Goal: Obtain resource: Download file/media

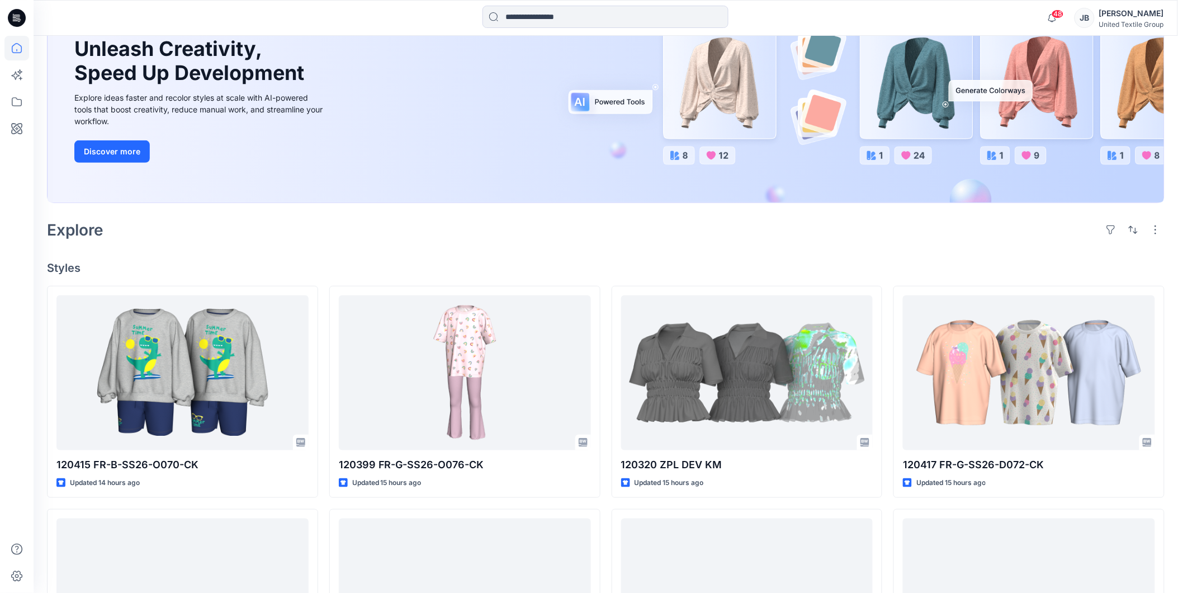
scroll to position [186, 0]
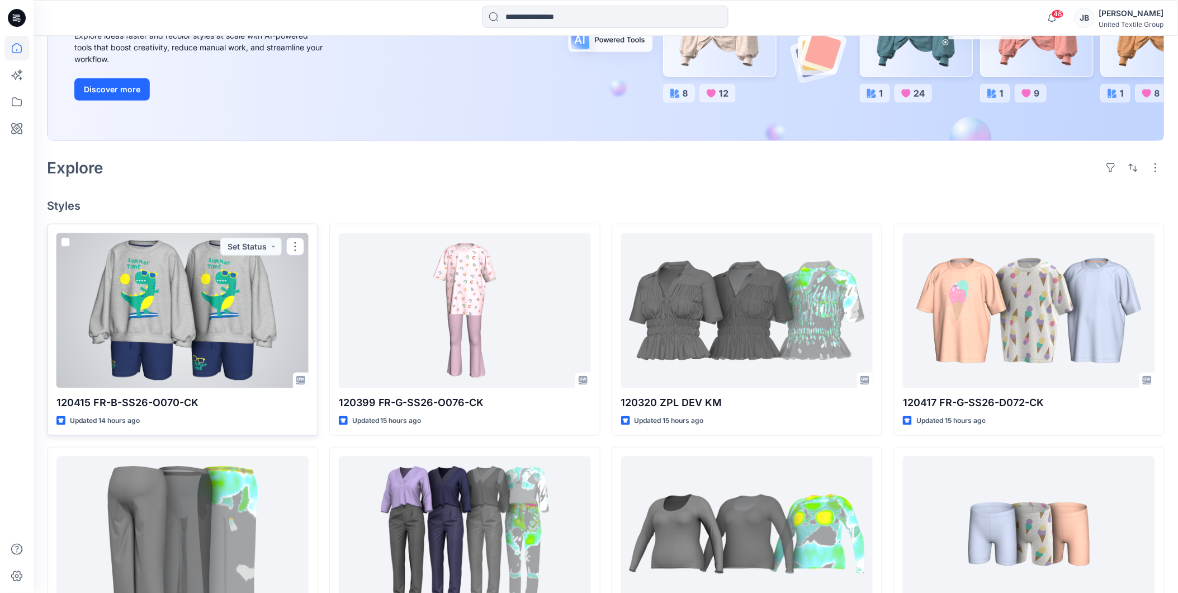
click at [239, 264] on div at bounding box center [182, 310] width 252 height 155
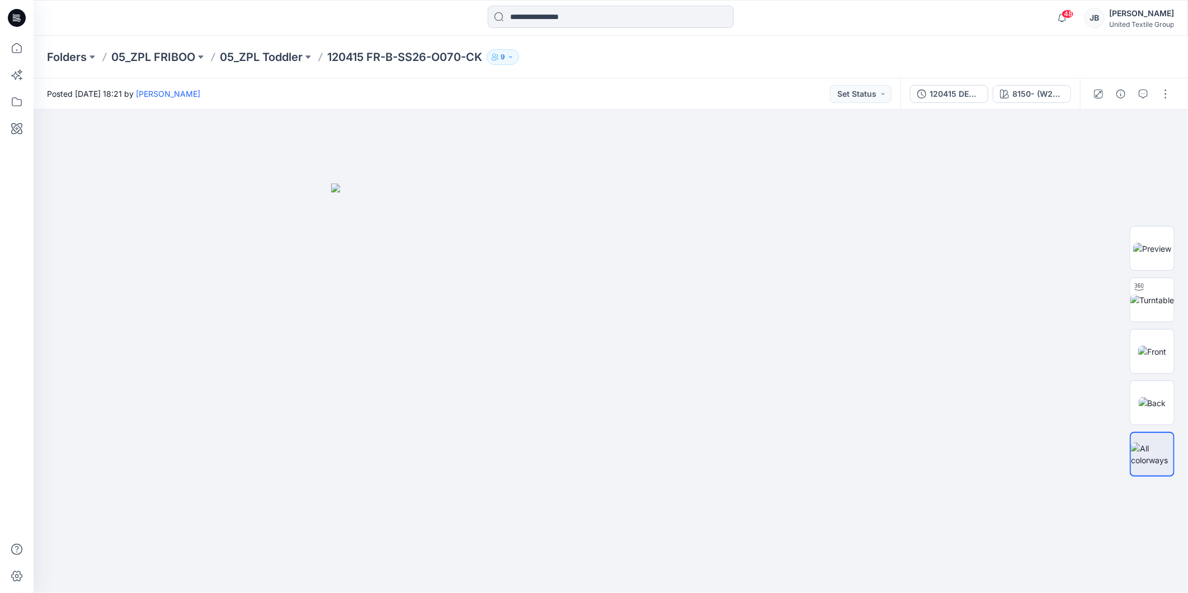
click at [15, 17] on icon at bounding box center [14, 17] width 3 height 1
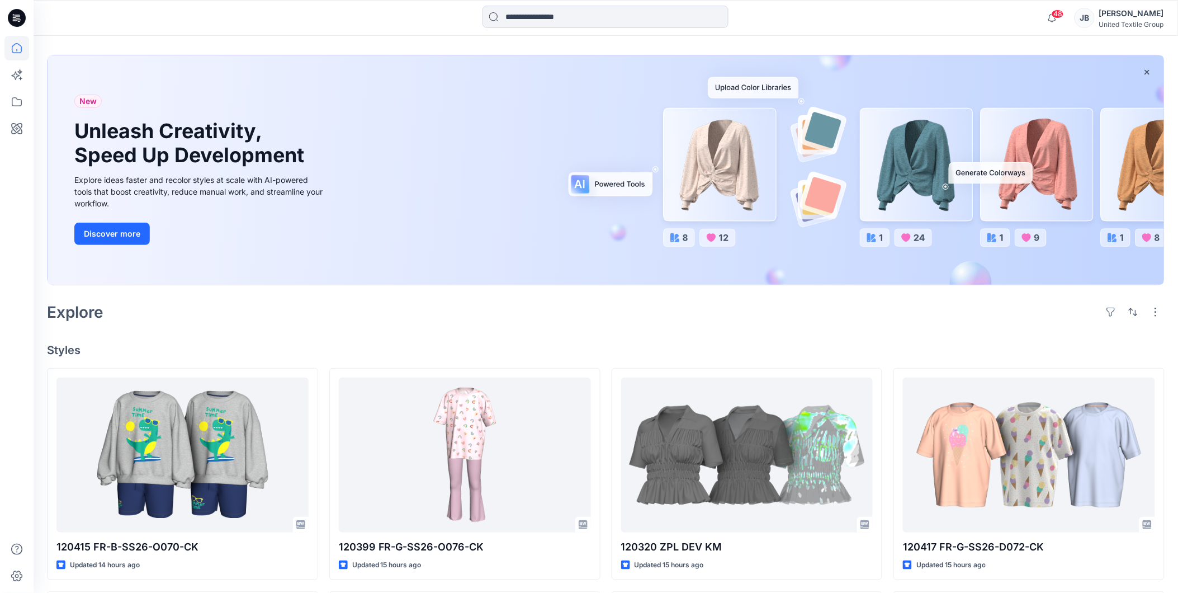
scroll to position [124, 0]
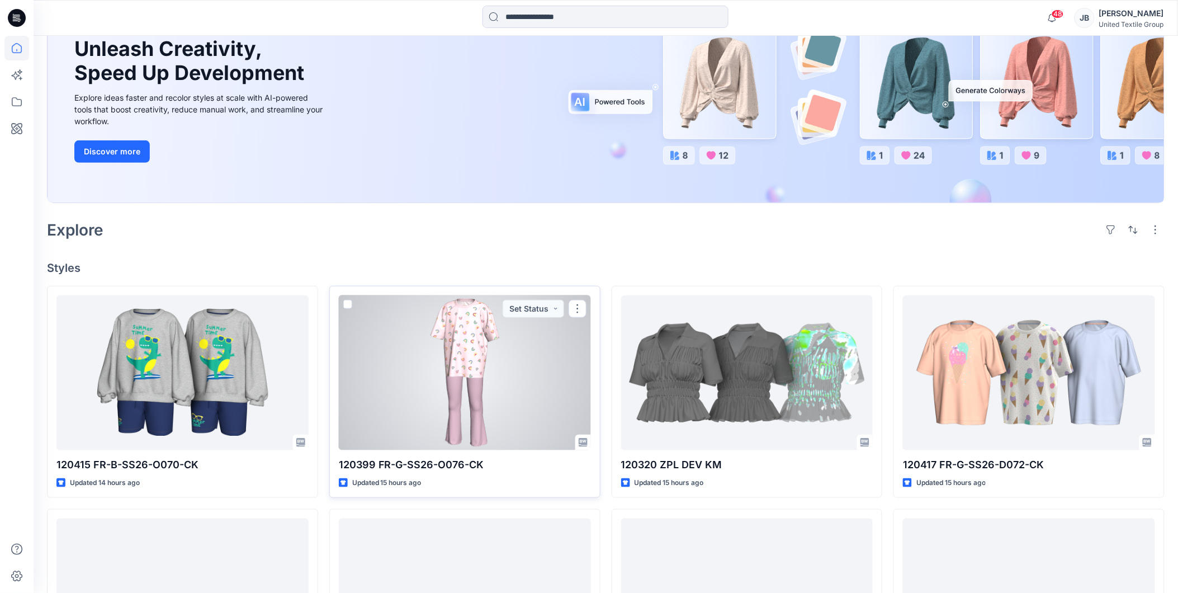
click at [396, 328] on div at bounding box center [465, 372] width 252 height 155
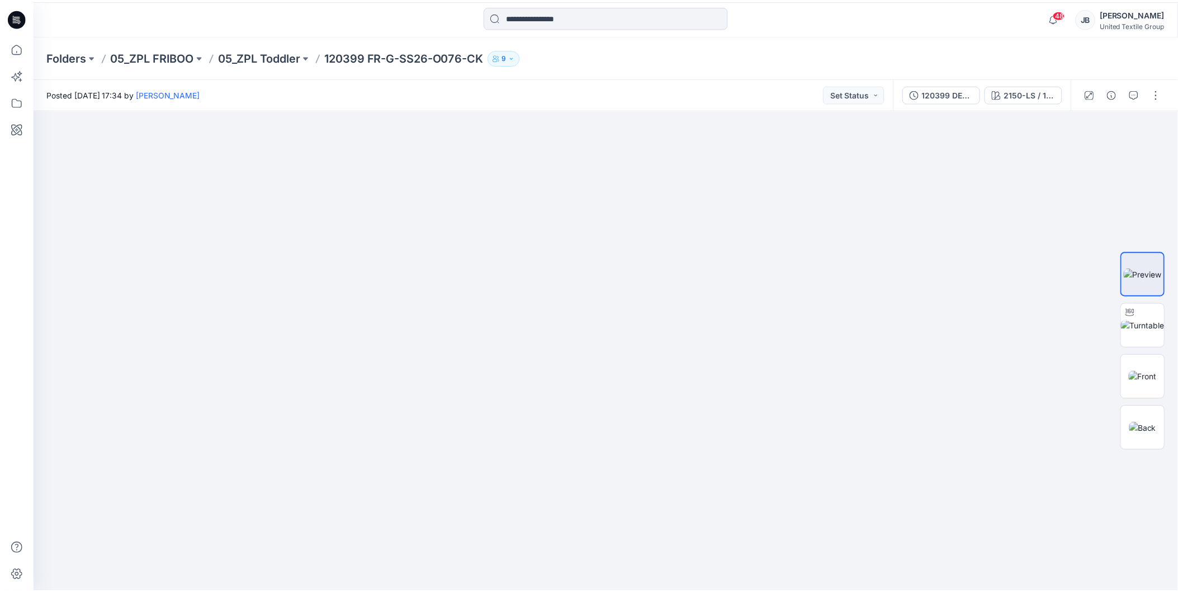
scroll to position [124, 0]
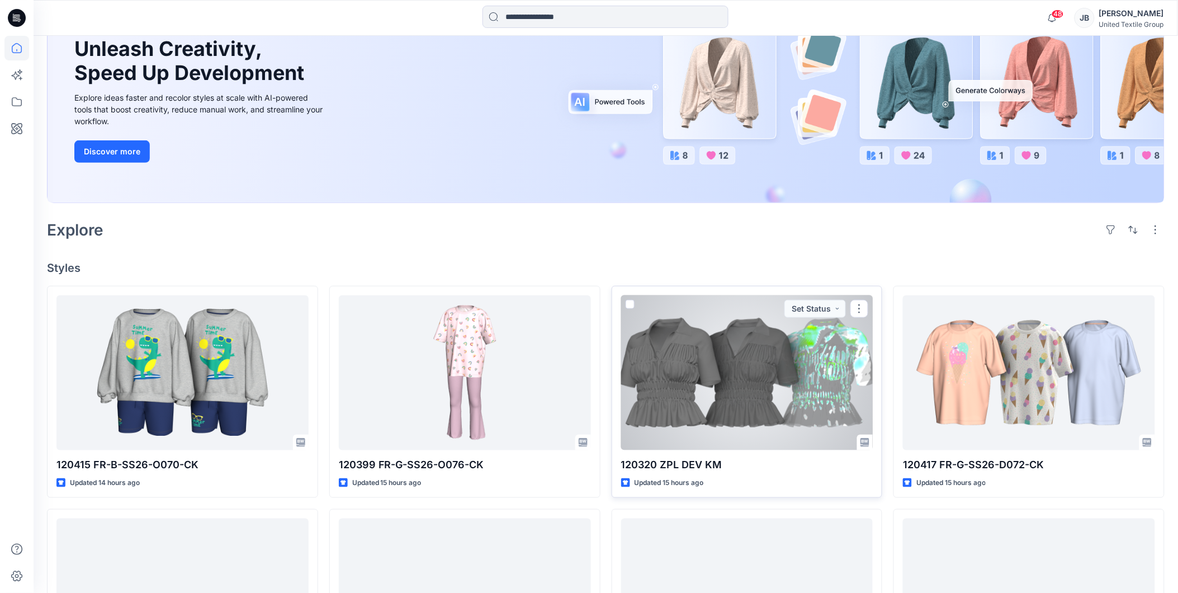
click at [701, 370] on div at bounding box center [747, 372] width 252 height 155
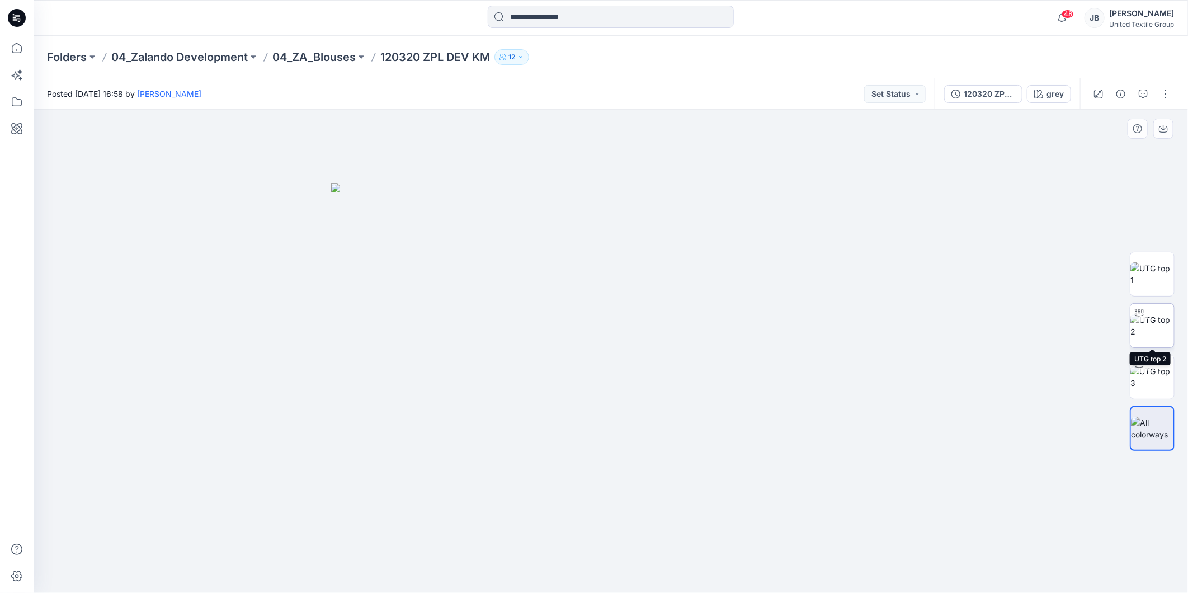
click at [1156, 318] on img at bounding box center [1152, 325] width 44 height 23
drag, startPoint x: 611, startPoint y: 577, endPoint x: 616, endPoint y: 604, distance: 27.9
click at [616, 592] on html "48 Notifications [PERSON_NAME] has updated 120415 FR-B-SS26-O070-CK with 120415…" at bounding box center [594, 296] width 1188 height 593
click at [1142, 428] on img at bounding box center [1152, 428] width 44 height 23
click at [12, 13] on icon at bounding box center [17, 18] width 18 height 18
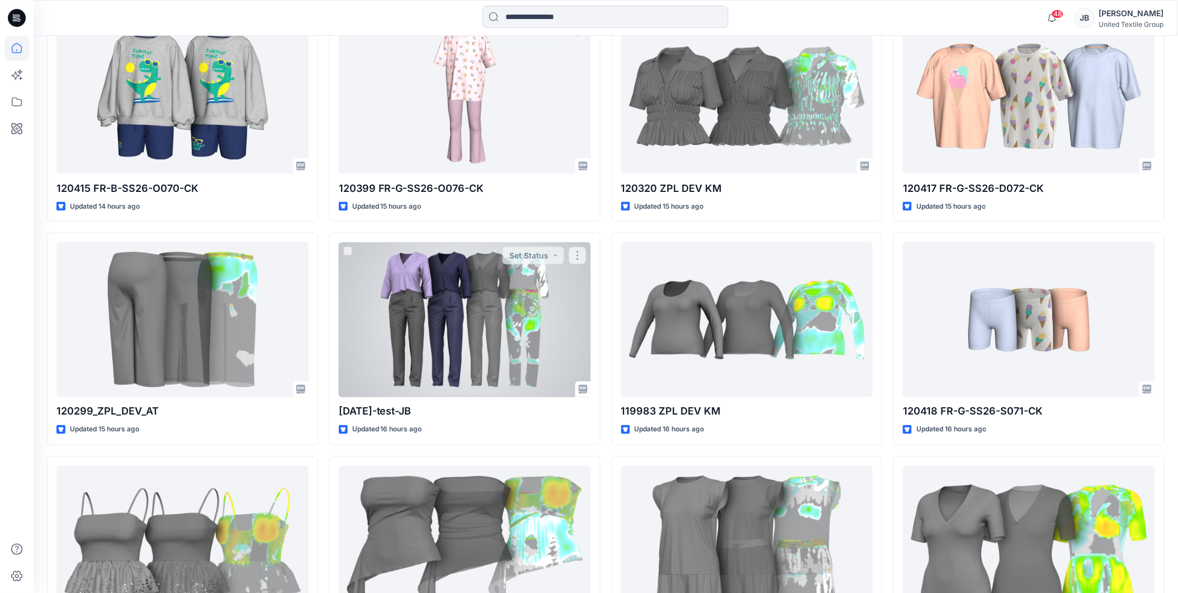
scroll to position [434, 0]
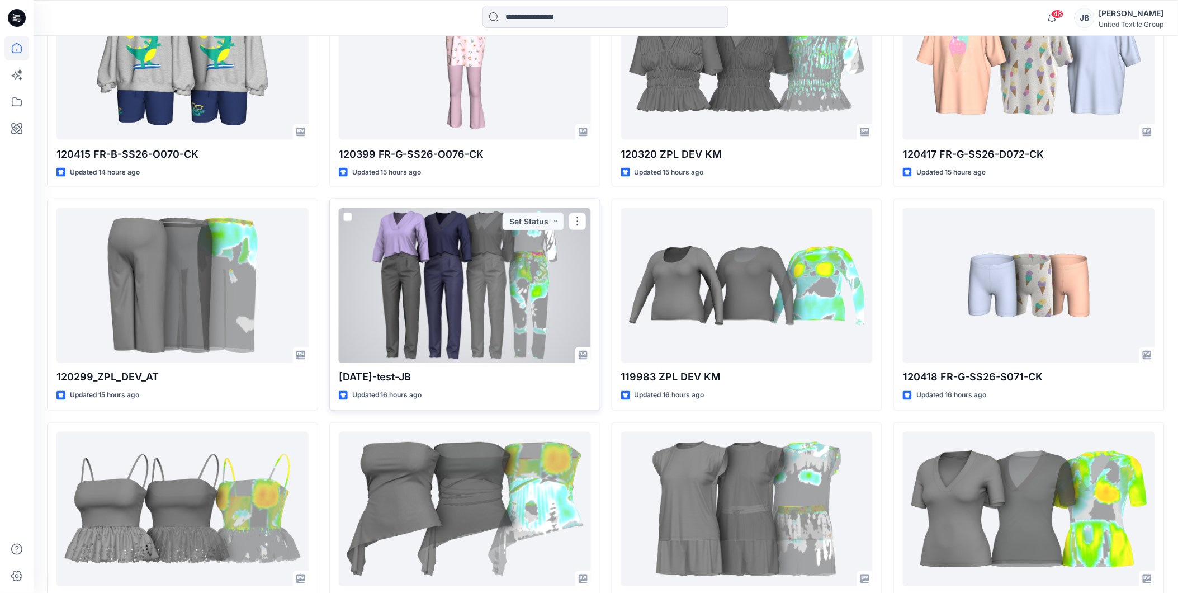
click at [464, 281] on div at bounding box center [465, 285] width 252 height 155
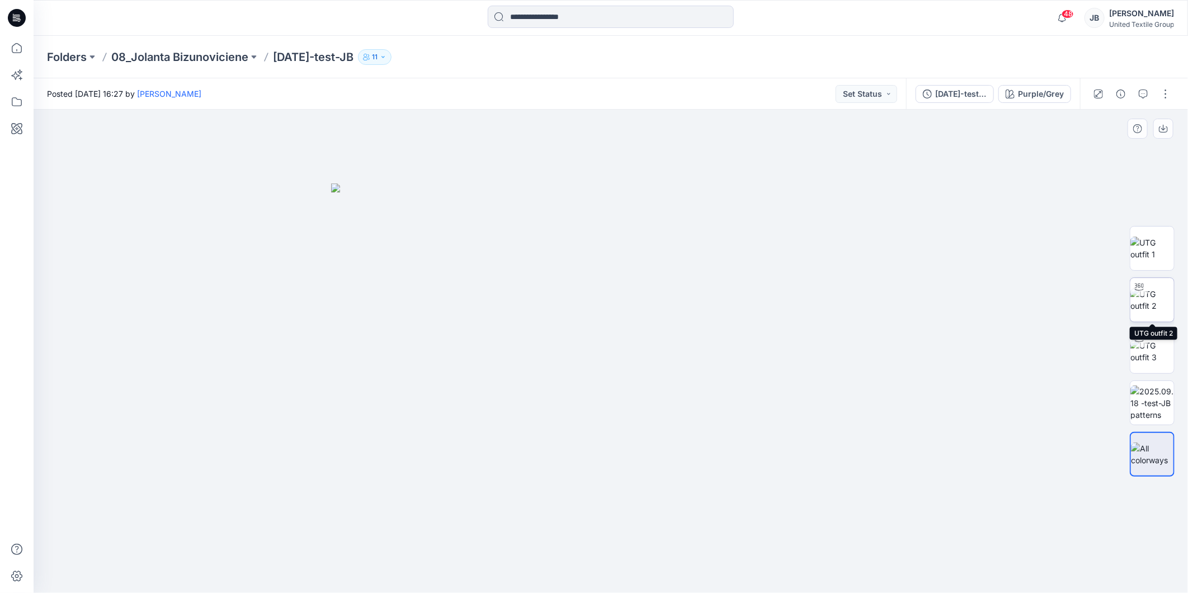
click at [1156, 293] on img at bounding box center [1152, 299] width 44 height 23
drag, startPoint x: 774, startPoint y: 261, endPoint x: 731, endPoint y: 463, distance: 206.5
drag, startPoint x: 610, startPoint y: 577, endPoint x: 477, endPoint y: 582, distance: 133.2
click at [477, 580] on icon at bounding box center [612, 559] width 338 height 42
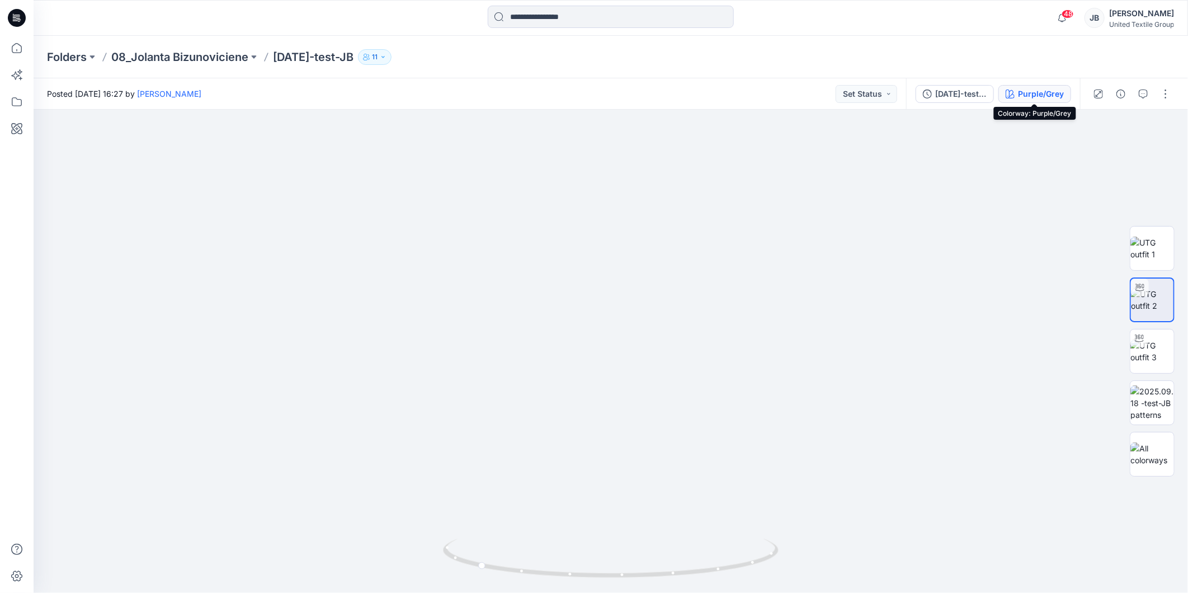
click at [1038, 92] on div "Purple/Grey" at bounding box center [1041, 94] width 46 height 12
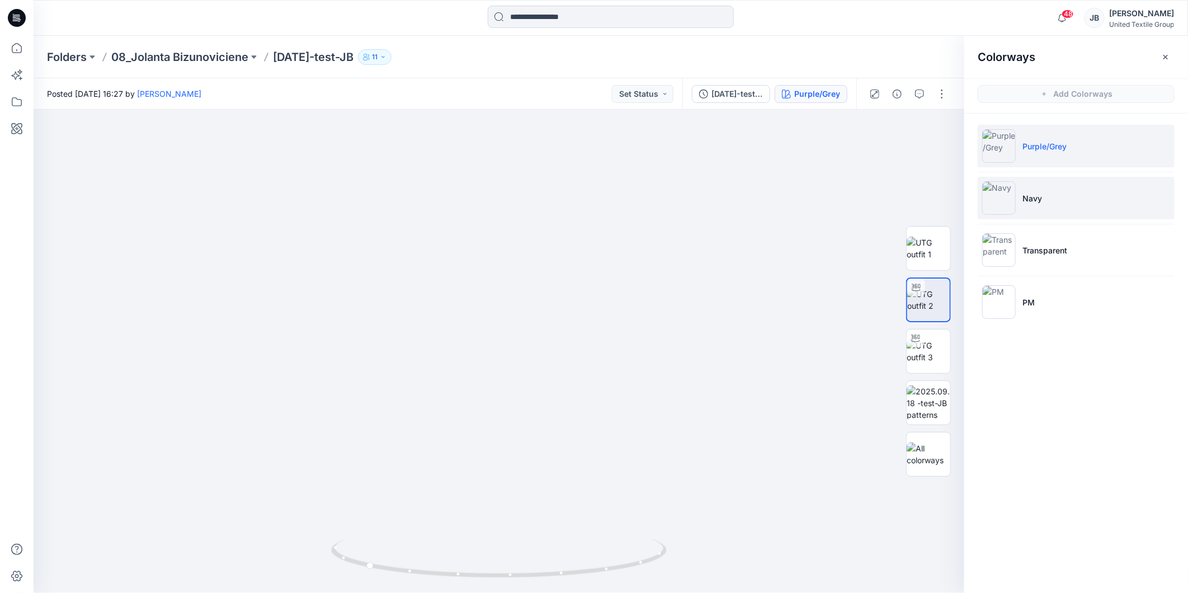
click at [1001, 193] on img at bounding box center [999, 198] width 34 height 34
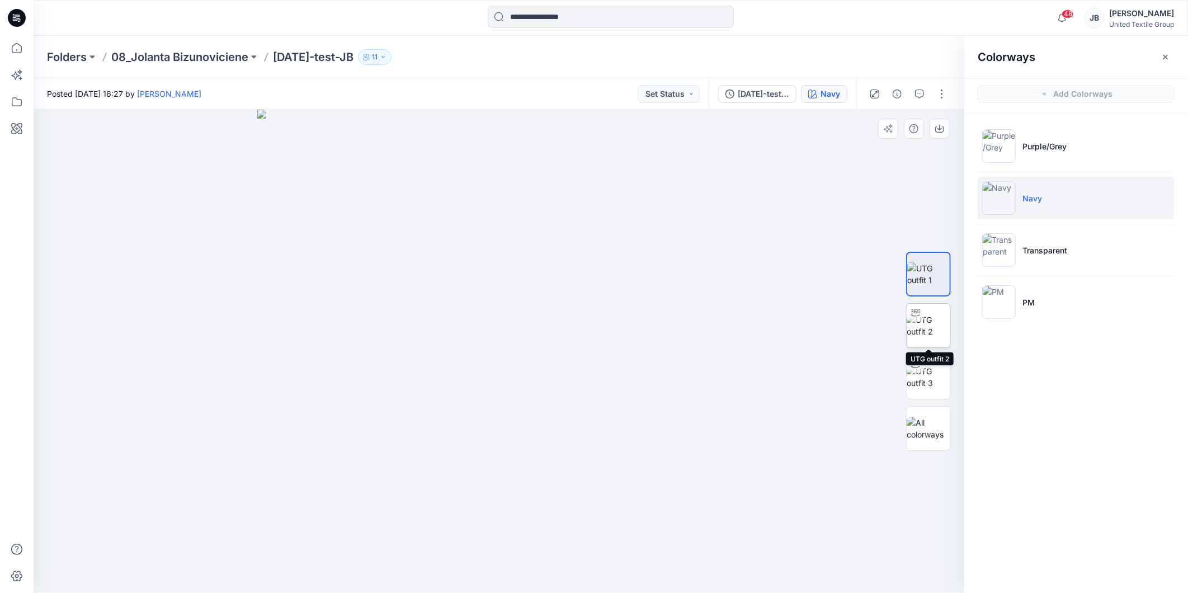
click at [934, 320] on img at bounding box center [928, 325] width 44 height 23
drag, startPoint x: 565, startPoint y: 224, endPoint x: 532, endPoint y: 356, distance: 135.5
click at [15, 16] on icon at bounding box center [17, 18] width 18 height 18
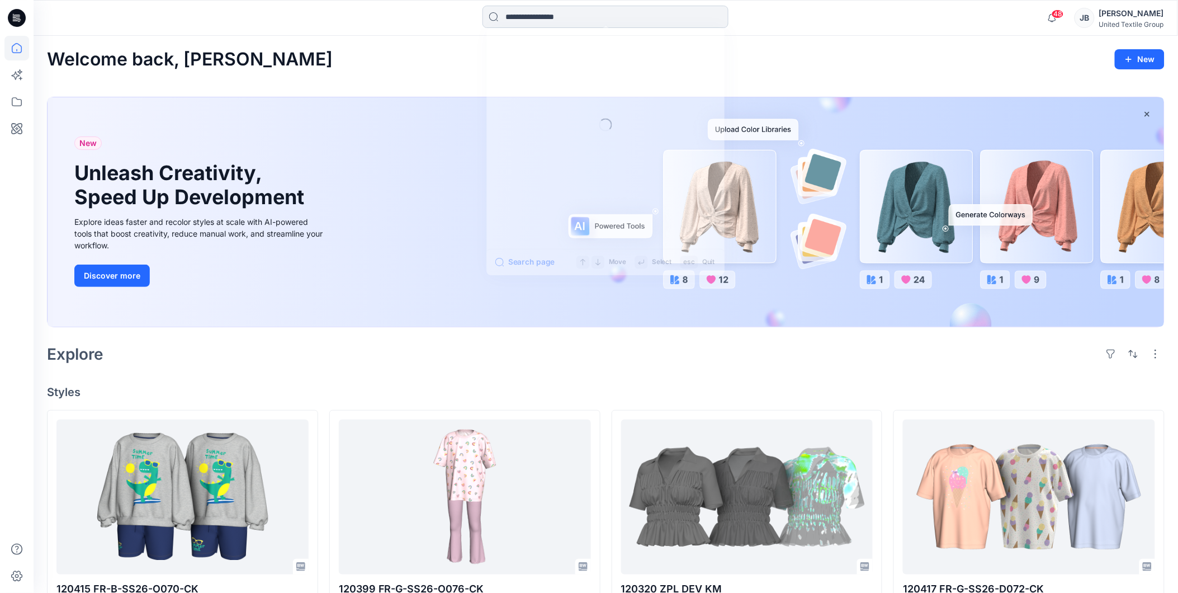
click at [528, 18] on input at bounding box center [606, 17] width 246 height 22
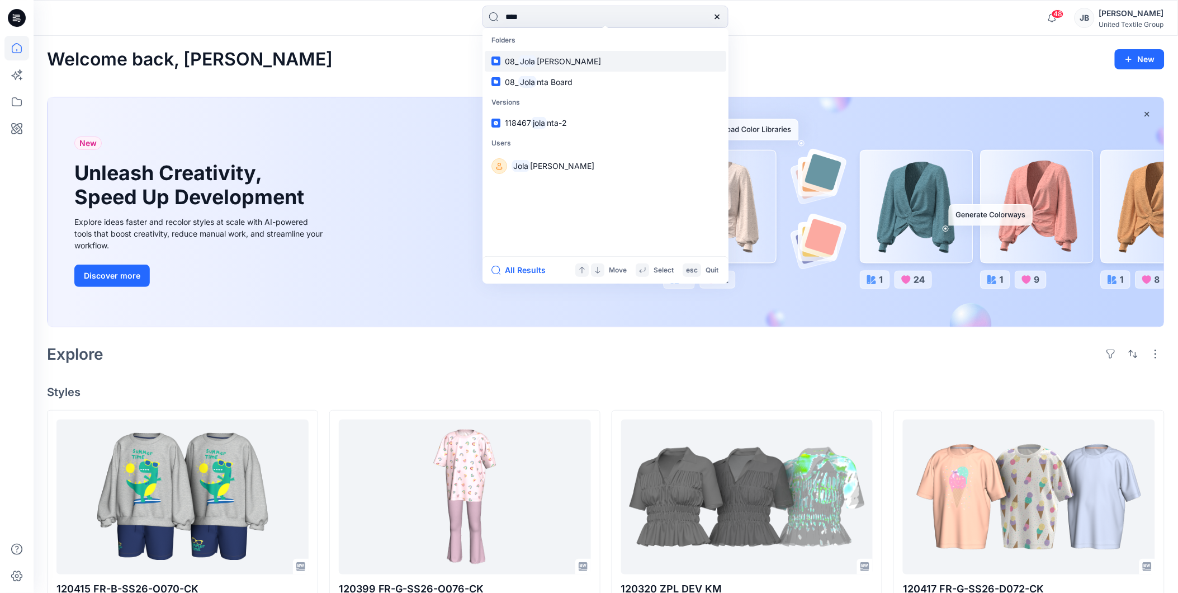
type input "****"
click at [541, 64] on span "[PERSON_NAME]" at bounding box center [569, 61] width 64 height 10
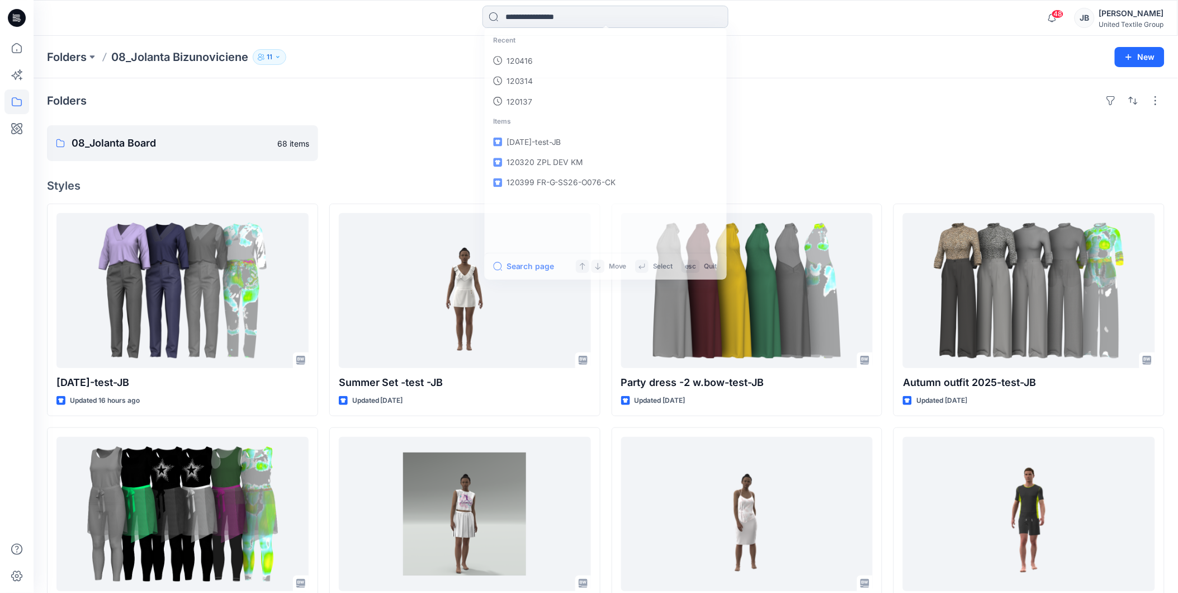
click at [533, 13] on input at bounding box center [606, 17] width 246 height 22
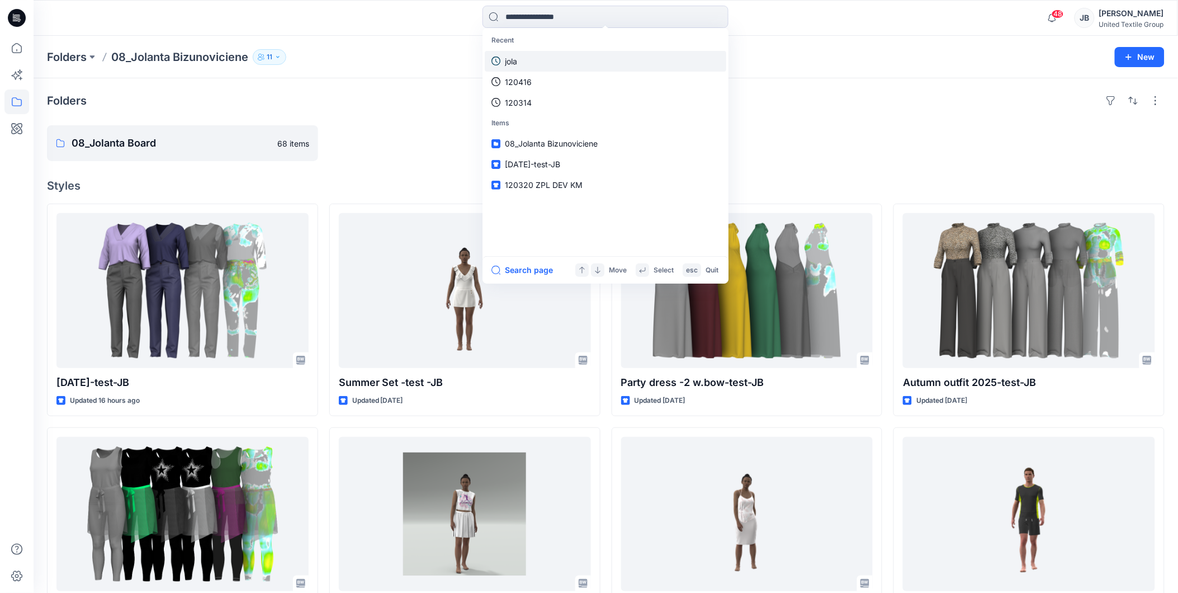
click at [515, 63] on p "jola" at bounding box center [511, 61] width 12 height 12
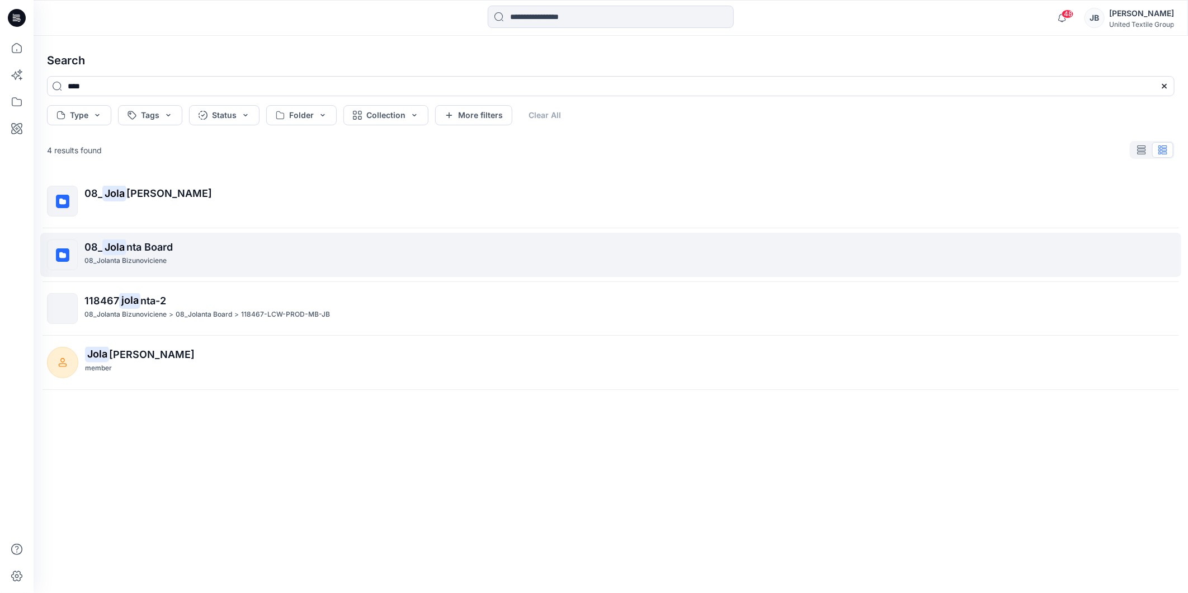
click at [144, 244] on span "nta Board" at bounding box center [149, 247] width 46 height 12
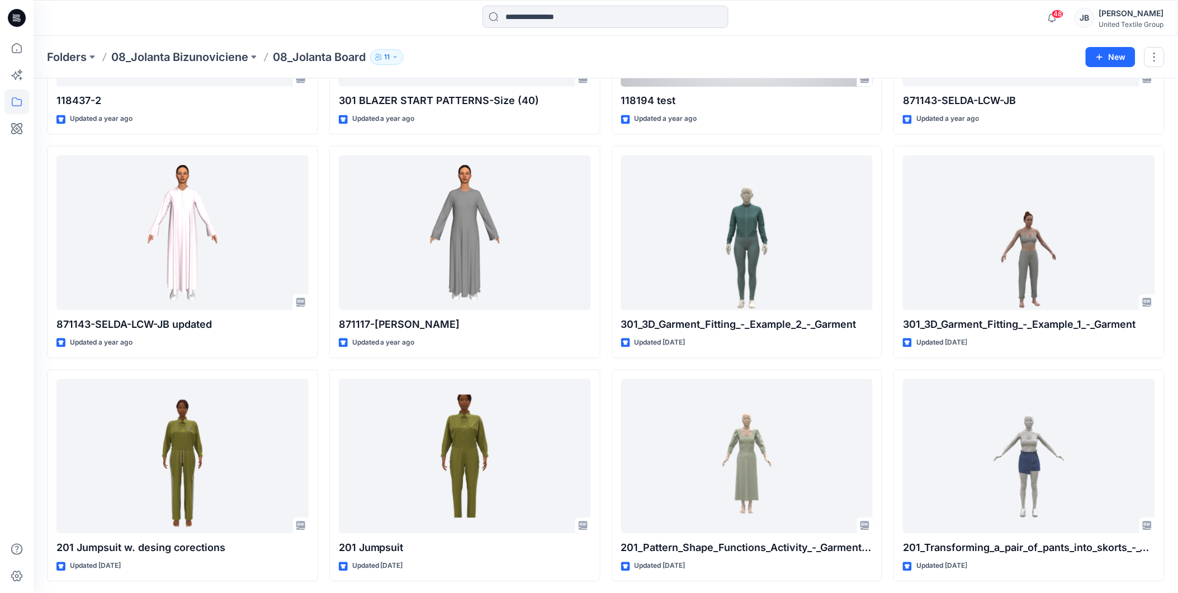
scroll to position [2217, 0]
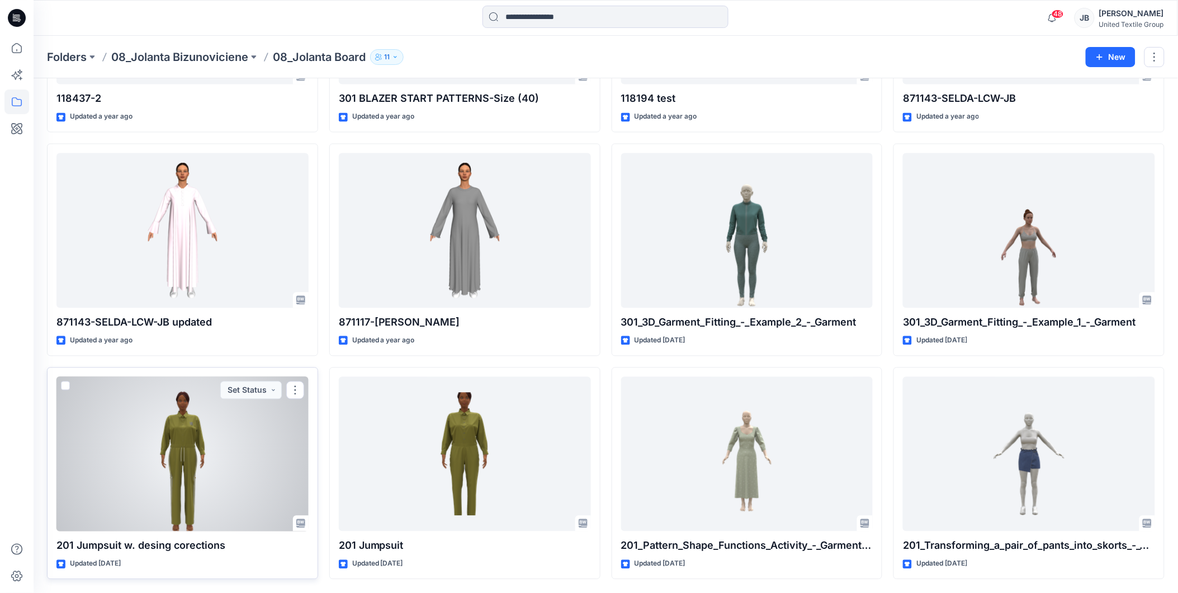
click at [216, 444] on div at bounding box center [182, 454] width 252 height 155
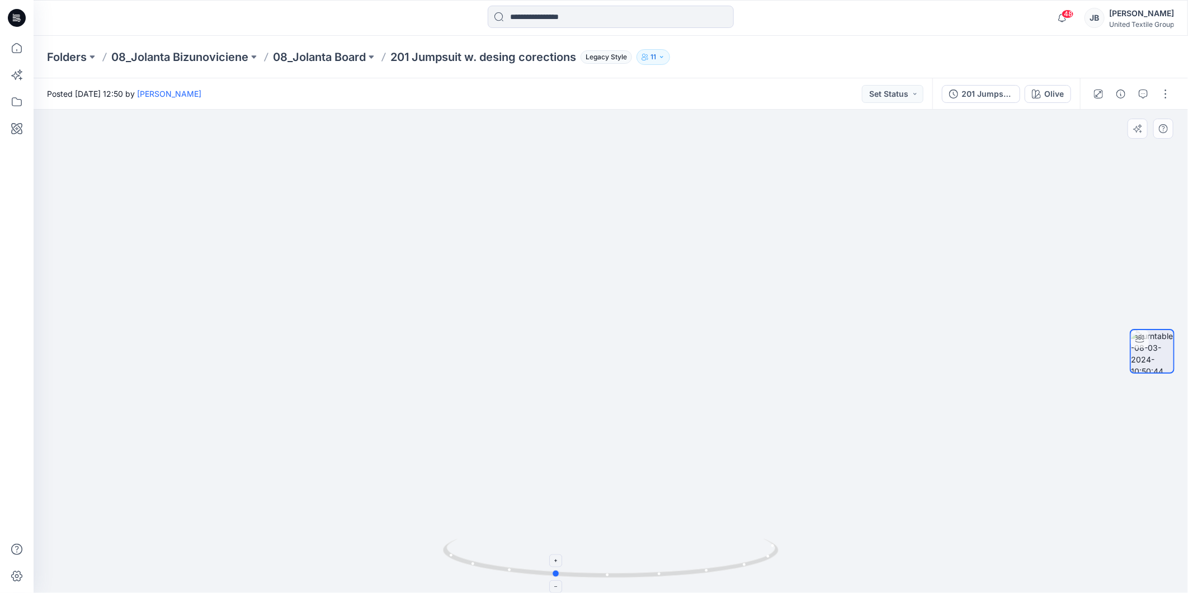
drag, startPoint x: 608, startPoint y: 574, endPoint x: 551, endPoint y: 574, distance: 56.5
click at [551, 574] on icon at bounding box center [612, 559] width 338 height 42
drag, startPoint x: 558, startPoint y: 579, endPoint x: 462, endPoint y: 559, distance: 97.6
click at [462, 559] on icon at bounding box center [612, 559] width 338 height 42
click at [962, 93] on div "201 Jumpsuit [PERSON_NAME] corections" at bounding box center [986, 94] width 51 height 12
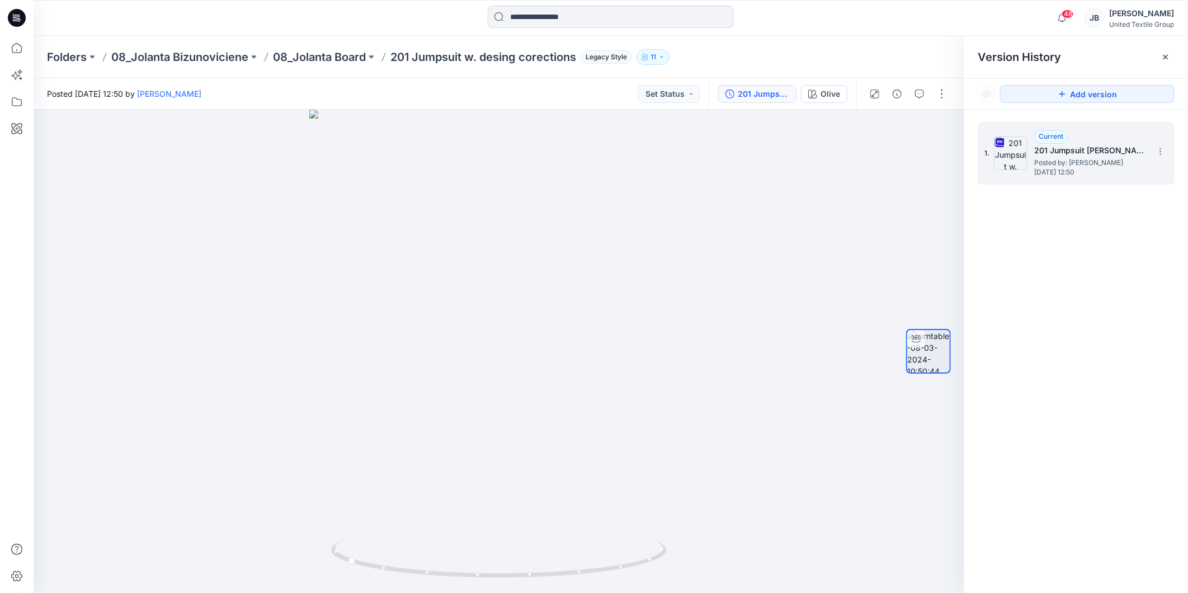
click at [1113, 157] on h5 "201 Jumpsuit [PERSON_NAME] corections" at bounding box center [1090, 150] width 112 height 13
click at [1162, 149] on icon at bounding box center [1160, 151] width 9 height 9
click at [1067, 174] on span "Download Source BW File" at bounding box center [1104, 173] width 94 height 13
